Goal: Download file/media

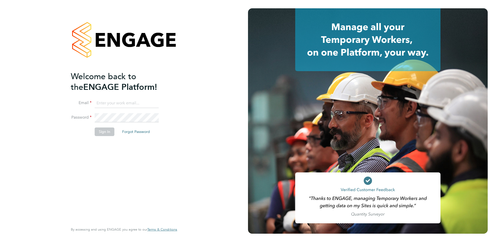
type input "[EMAIL_ADDRESS][DOMAIN_NAME]"
click at [108, 130] on button "Sign In" at bounding box center [105, 131] width 20 height 8
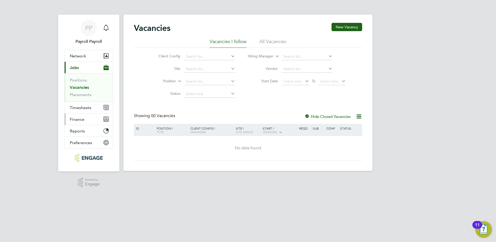
click at [84, 121] on button "Finance" at bounding box center [89, 118] width 48 height 11
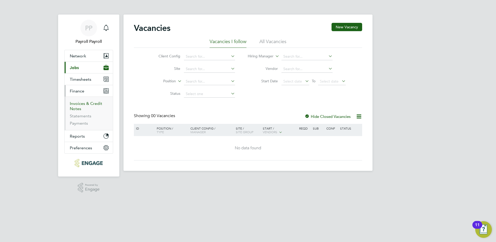
click at [83, 105] on link "Invoices & Credit Notes" at bounding box center [86, 106] width 32 height 10
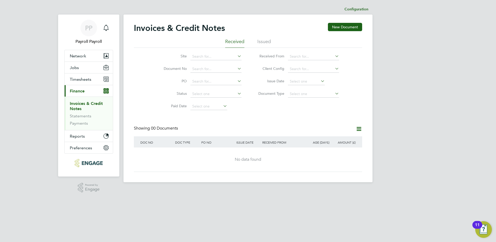
click at [266, 41] on li "Issued" at bounding box center [263, 42] width 13 height 9
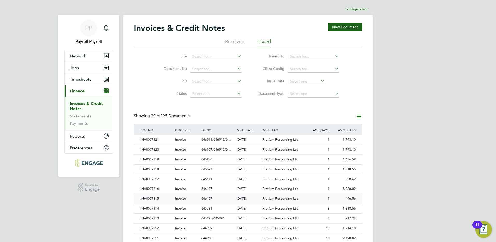
click at [154, 199] on div "INV0007315" at bounding box center [156, 199] width 35 height 10
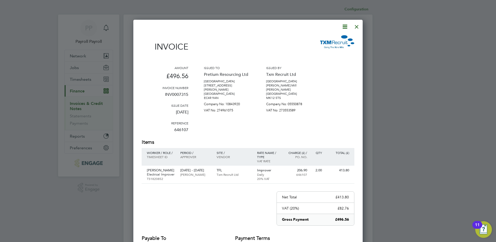
click at [346, 26] on icon at bounding box center [345, 26] width 6 height 6
click at [338, 38] on li "Download Invoice" at bounding box center [329, 38] width 36 height 7
click at [357, 26] on div at bounding box center [356, 25] width 9 height 9
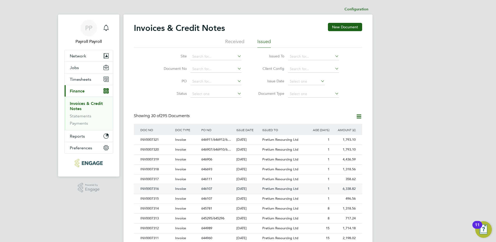
click at [153, 191] on div "INV0007316" at bounding box center [156, 189] width 35 height 10
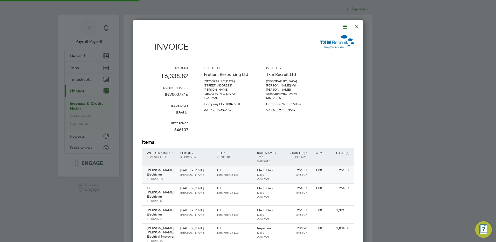
scroll to position [409, 230]
click at [345, 29] on icon at bounding box center [345, 26] width 6 height 6
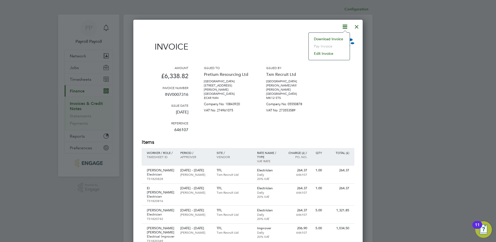
click at [340, 39] on li "Download Invoice" at bounding box center [329, 38] width 36 height 7
click at [355, 25] on div at bounding box center [356, 25] width 9 height 9
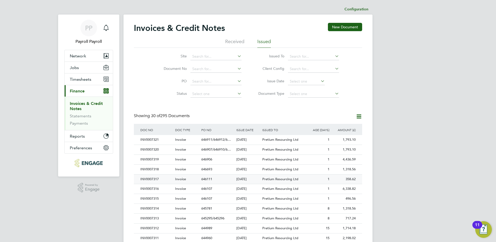
click at [160, 179] on div "INV0007317" at bounding box center [156, 179] width 35 height 10
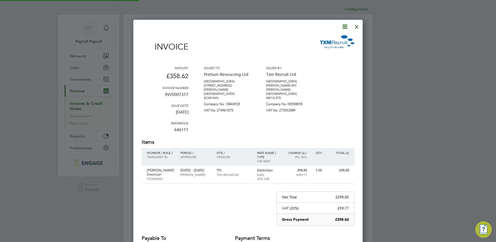
scroll to position [272, 230]
click at [346, 26] on icon at bounding box center [345, 26] width 6 height 6
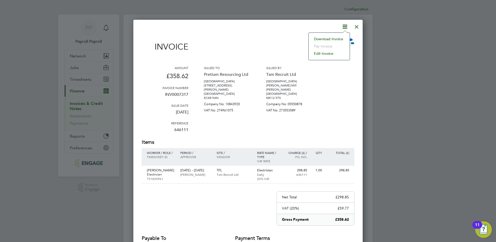
click at [342, 41] on li "Download Invoice" at bounding box center [329, 38] width 36 height 7
click at [358, 25] on div at bounding box center [356, 25] width 9 height 9
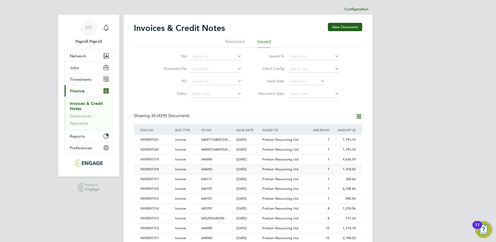
click at [156, 170] on div "INV0007318" at bounding box center [156, 169] width 35 height 10
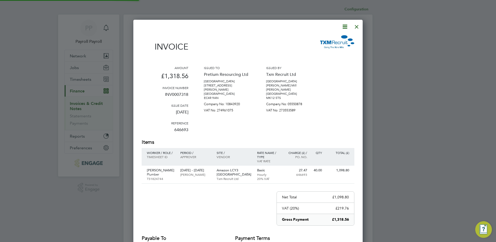
scroll to position [272, 230]
click at [345, 26] on icon at bounding box center [345, 26] width 6 height 6
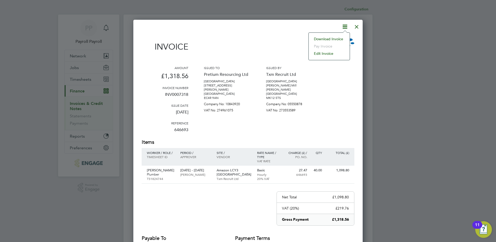
click at [341, 38] on li "Download Invoice" at bounding box center [329, 38] width 36 height 7
click at [358, 23] on div at bounding box center [356, 25] width 9 height 9
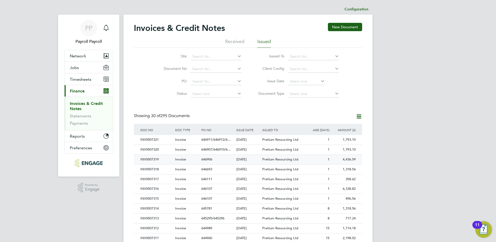
click at [157, 159] on div "INV0007319" at bounding box center [156, 160] width 35 height 10
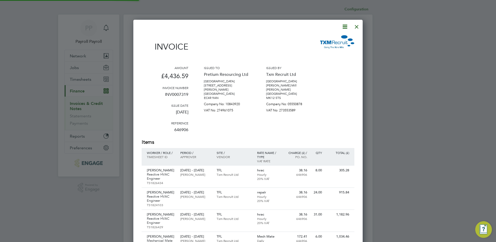
scroll to position [356, 230]
click at [343, 28] on icon at bounding box center [345, 26] width 6 height 6
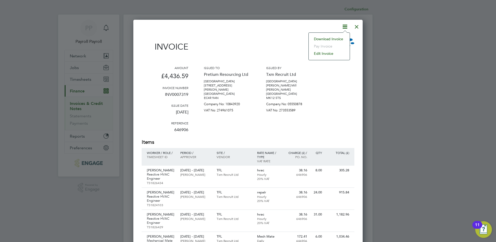
click at [341, 41] on li "Download Invoice" at bounding box center [329, 38] width 36 height 7
click at [357, 27] on div at bounding box center [356, 25] width 9 height 9
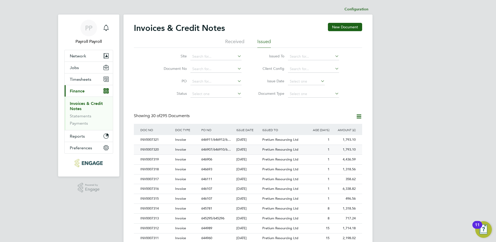
click at [158, 151] on div "INV0007320" at bounding box center [156, 150] width 35 height 10
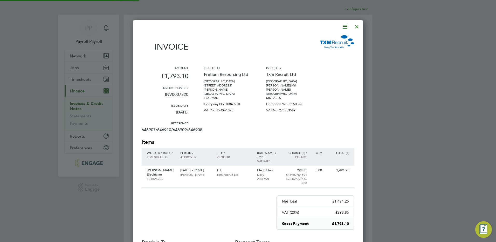
scroll to position [276, 230]
click at [346, 29] on icon at bounding box center [345, 26] width 6 height 6
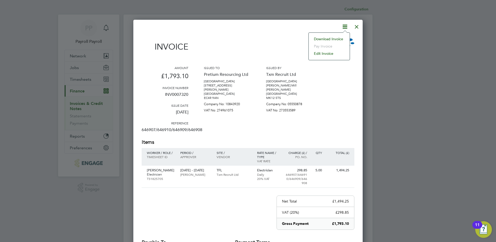
click at [343, 39] on li "Download Invoice" at bounding box center [329, 38] width 36 height 7
click at [356, 29] on div at bounding box center [356, 25] width 9 height 9
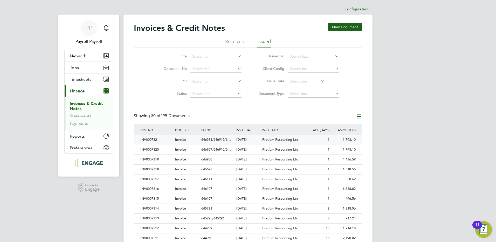
click at [154, 140] on div "INV0007321" at bounding box center [156, 140] width 35 height 10
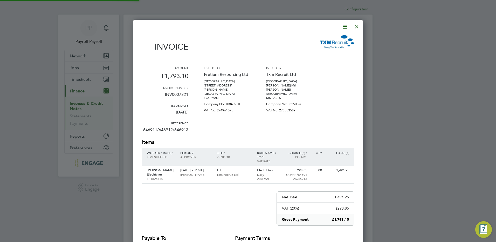
scroll to position [272, 230]
click at [345, 26] on icon at bounding box center [345, 26] width 6 height 6
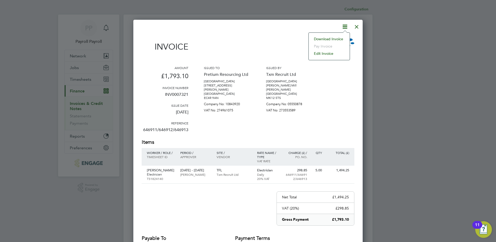
click at [341, 40] on li "Download Invoice" at bounding box center [329, 38] width 36 height 7
click at [356, 27] on div at bounding box center [356, 25] width 9 height 9
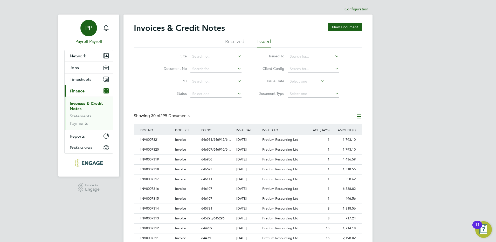
click at [86, 33] on div "PP" at bounding box center [88, 28] width 17 height 17
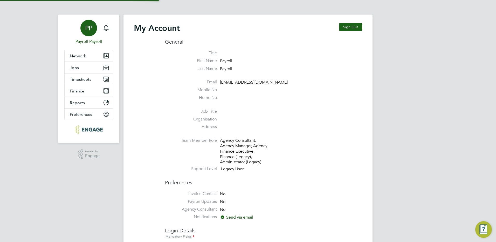
type input "[EMAIL_ADDRESS][DOMAIN_NAME]"
click at [348, 29] on button "Sign Out" at bounding box center [350, 27] width 23 height 8
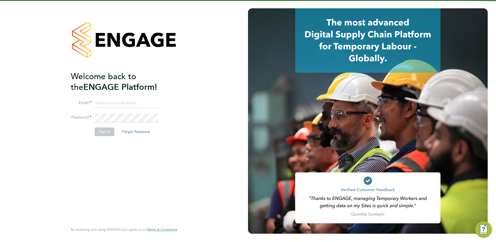
type input "[EMAIL_ADDRESS][DOMAIN_NAME]"
